Goal: Find specific page/section: Find specific page/section

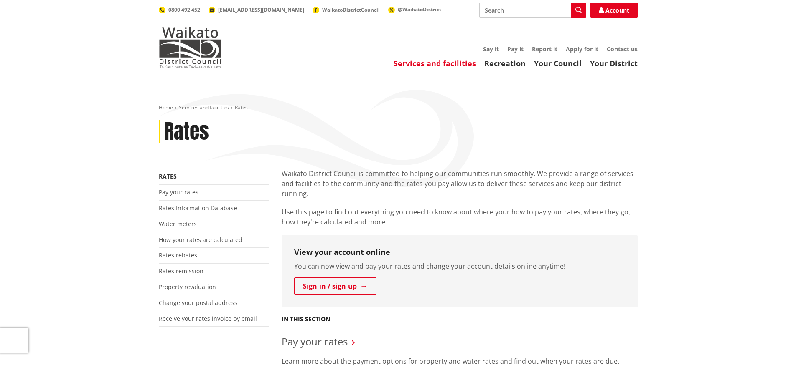
click at [532, 13] on input "Search" at bounding box center [532, 10] width 107 height 15
click at [577, 11] on icon "button" at bounding box center [578, 10] width 7 height 7
click at [511, 51] on div "Long Term Plan" at bounding box center [532, 55] width 106 height 15
type input "Long Term Plan"
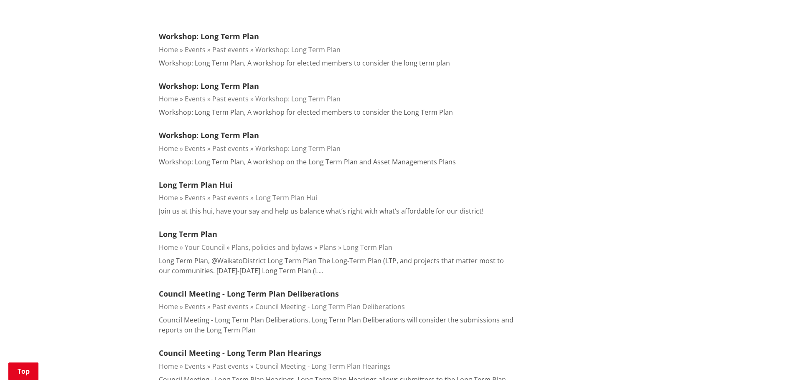
scroll to position [251, 0]
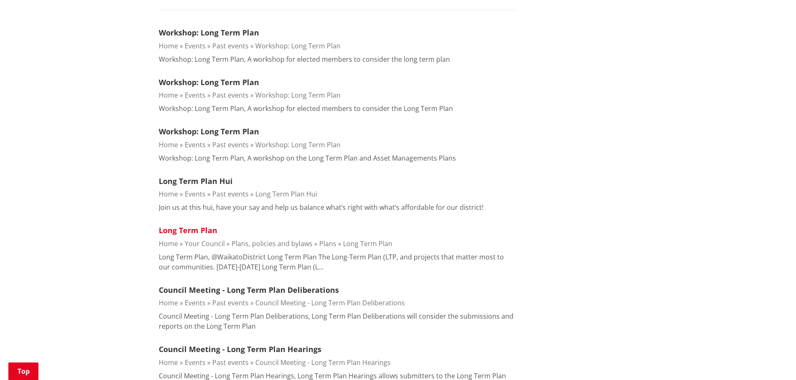
click at [180, 232] on link "Long Term Plan" at bounding box center [188, 231] width 58 height 10
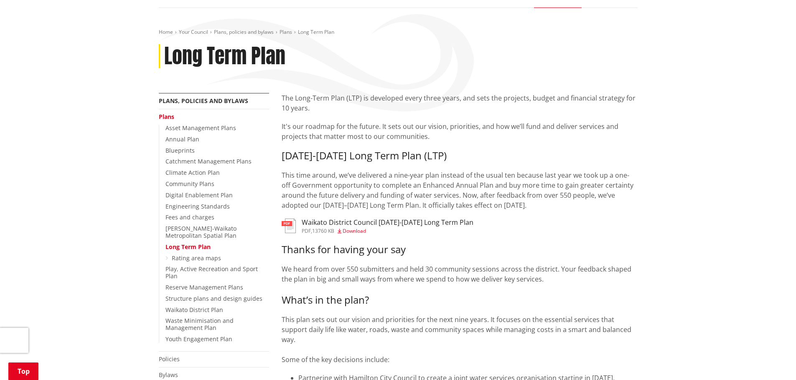
scroll to position [42, 0]
